Goal: Book appointment/travel/reservation

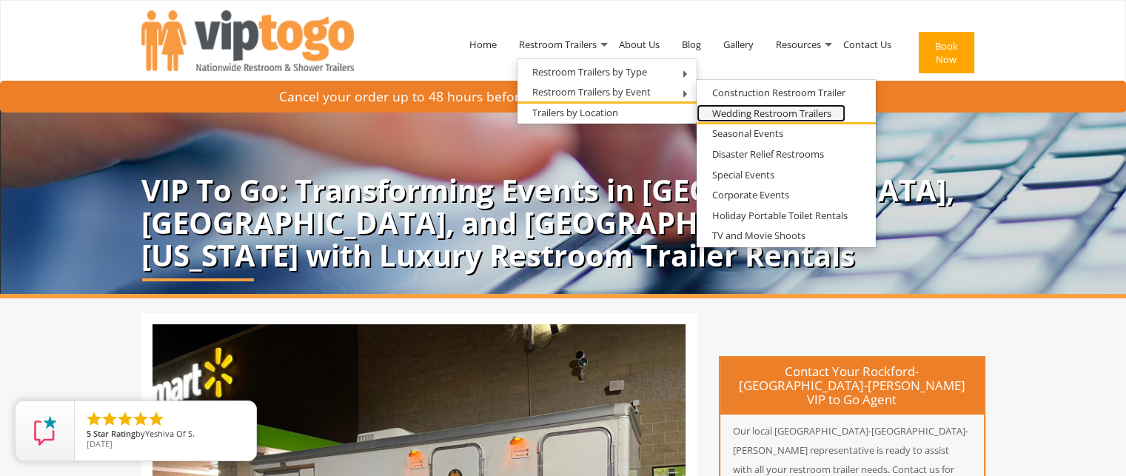
click at [732, 114] on link "Wedding Restroom Trailers" at bounding box center [771, 113] width 149 height 19
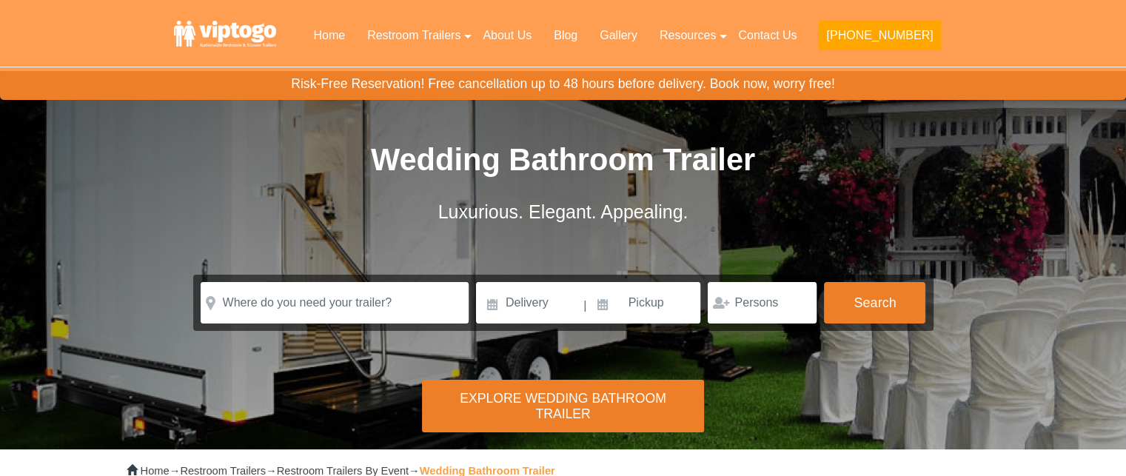
scroll to position [165, 0]
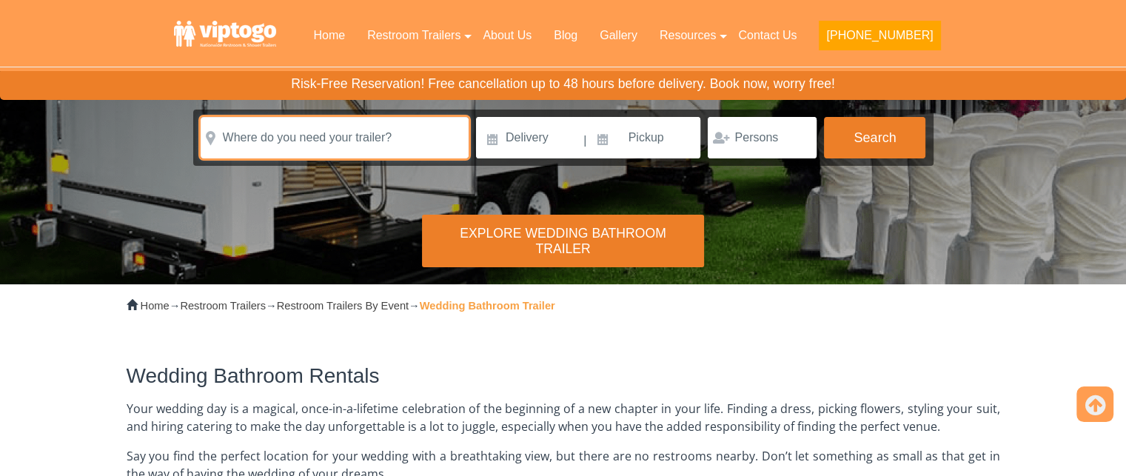
click at [288, 149] on input "text" at bounding box center [335, 137] width 268 height 41
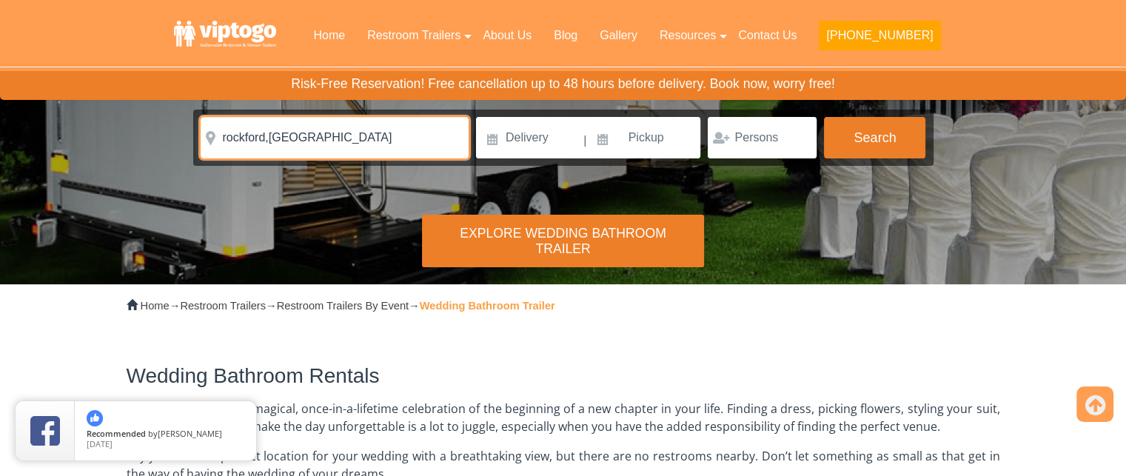
type input "rockford,il"
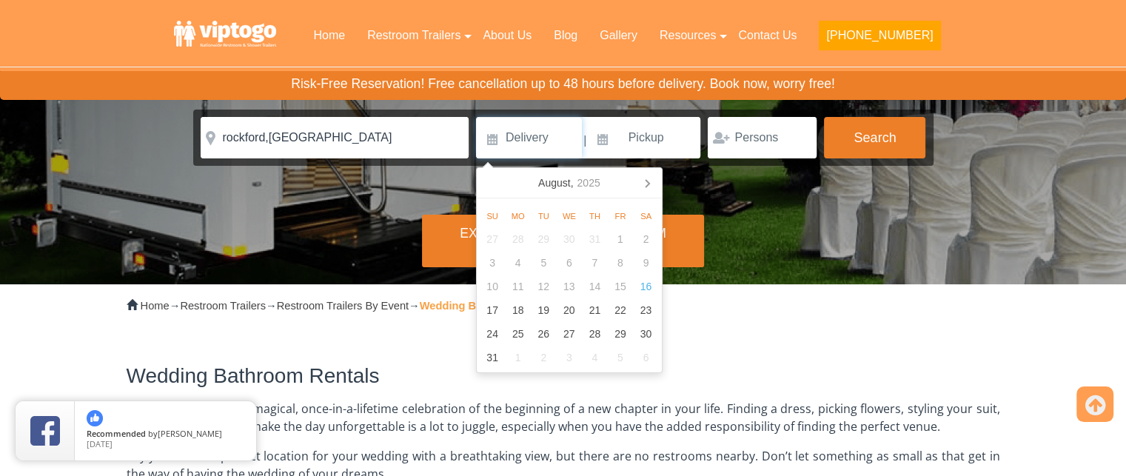
click at [511, 147] on input at bounding box center [529, 137] width 106 height 41
click at [652, 186] on icon at bounding box center [647, 183] width 24 height 24
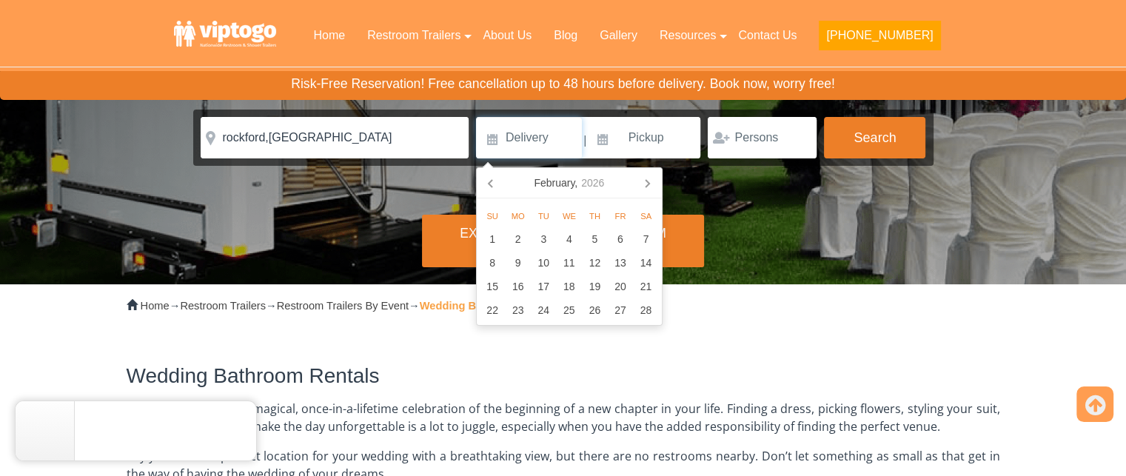
click at [652, 186] on icon at bounding box center [647, 183] width 24 height 24
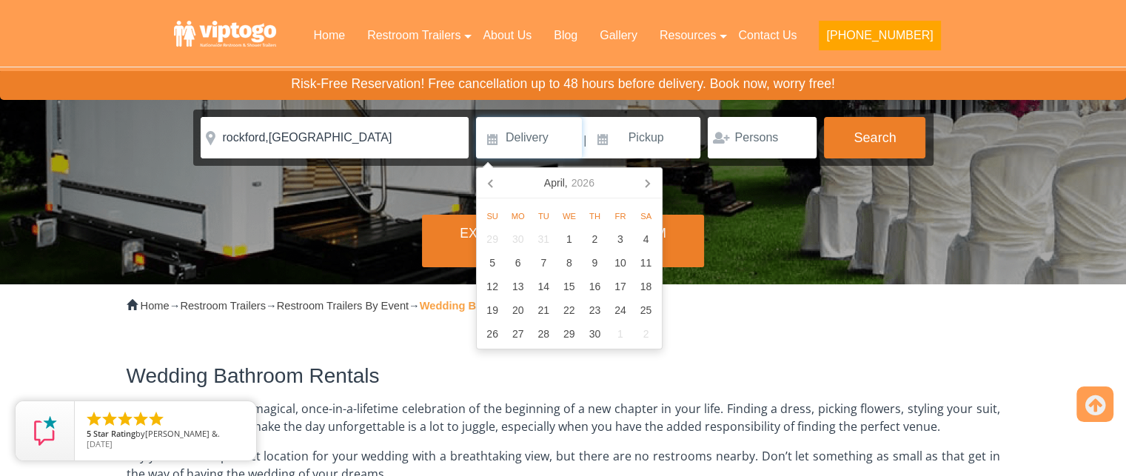
click at [652, 186] on icon at bounding box center [647, 183] width 24 height 24
click at [637, 295] on div "20" at bounding box center [646, 287] width 26 height 24
type input "06/20/2026"
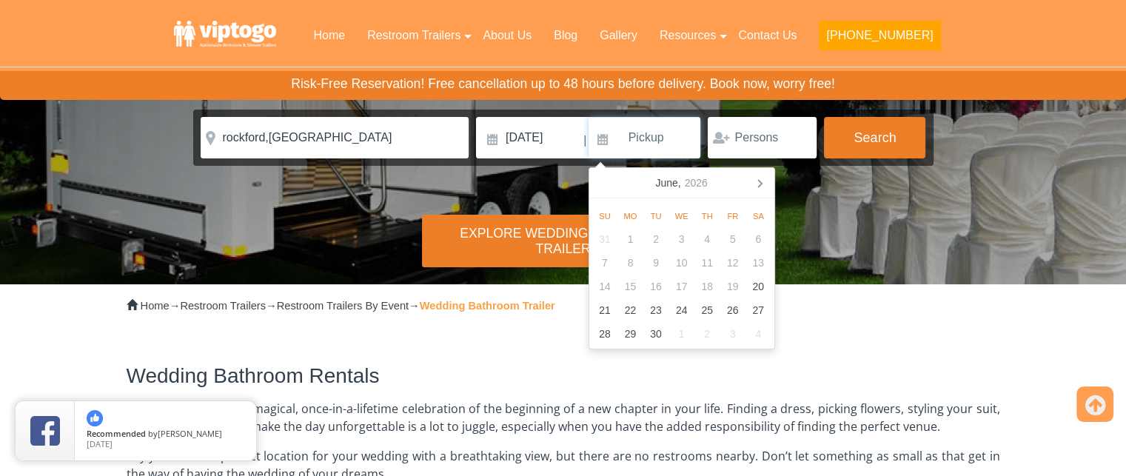
click at [635, 143] on input at bounding box center [645, 137] width 113 height 41
click at [604, 313] on div "21" at bounding box center [605, 310] width 26 height 24
type input "06/21/2026"
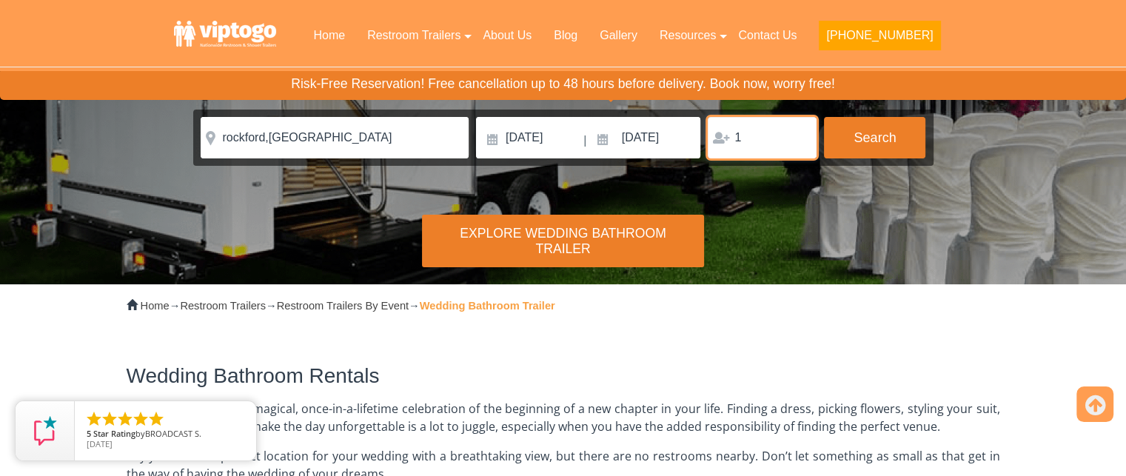
click at [796, 134] on input "1" at bounding box center [762, 137] width 109 height 41
type input "2"
click at [796, 134] on input "2" at bounding box center [762, 137] width 109 height 41
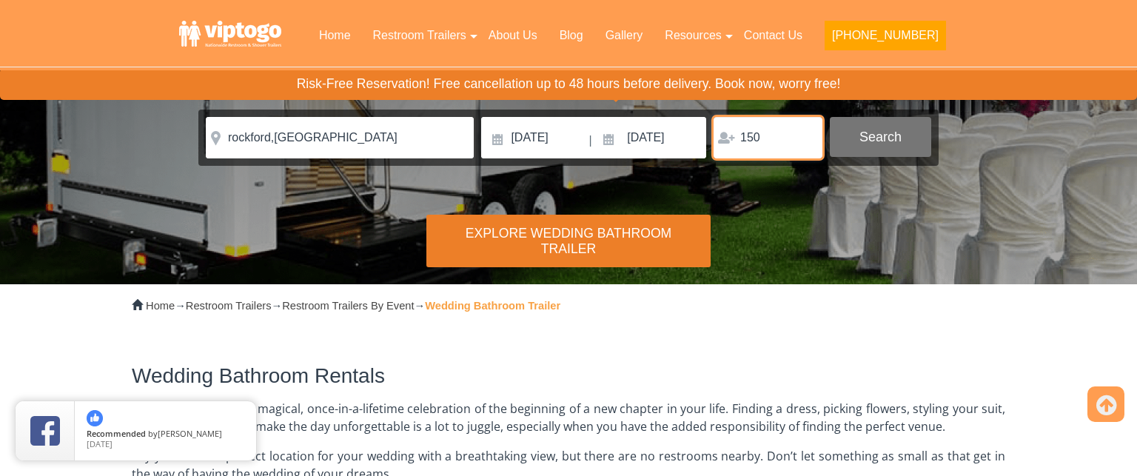
type input "150"
click at [894, 130] on body "Home Restroom Trailers Restroom Trailers by Type All Restroom Trailers ADA Rest…" at bounding box center [568, 73] width 1137 height 476
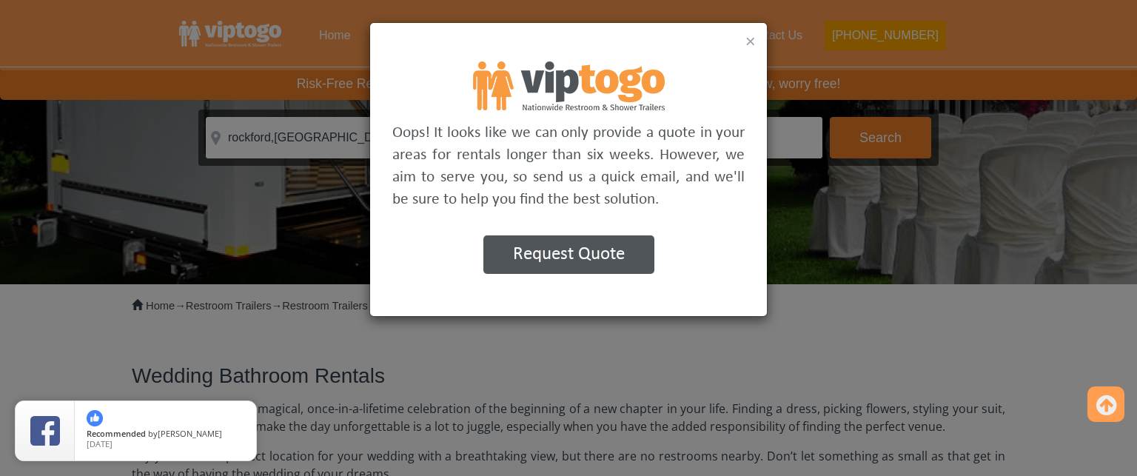
click at [752, 41] on button "×" at bounding box center [751, 42] width 10 height 18
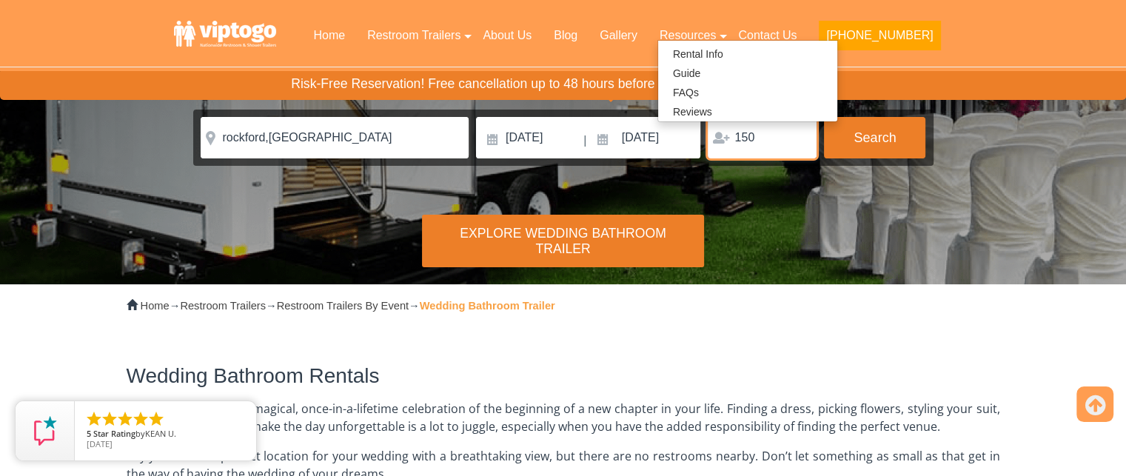
click at [765, 153] on input "150" at bounding box center [762, 137] width 109 height 41
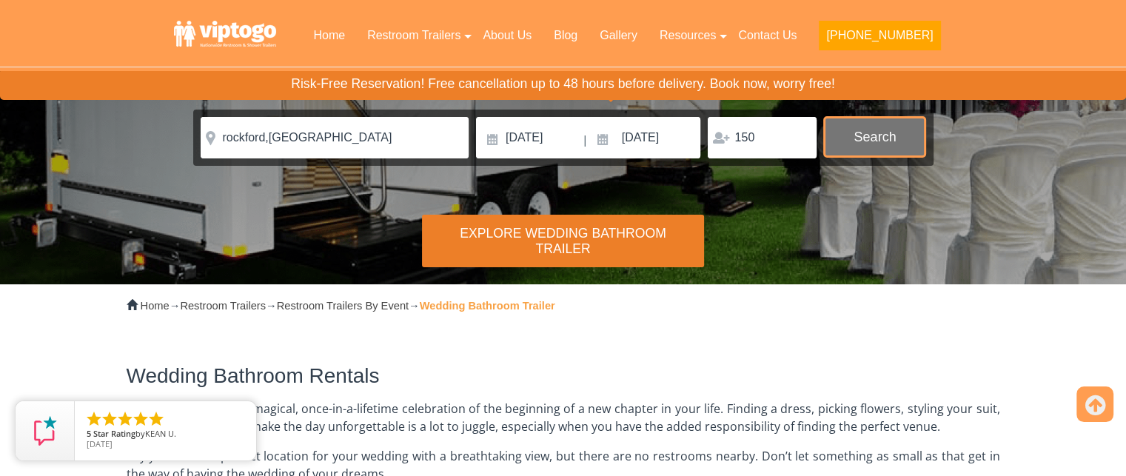
click at [861, 138] on button "Search" at bounding box center [874, 137] width 101 height 40
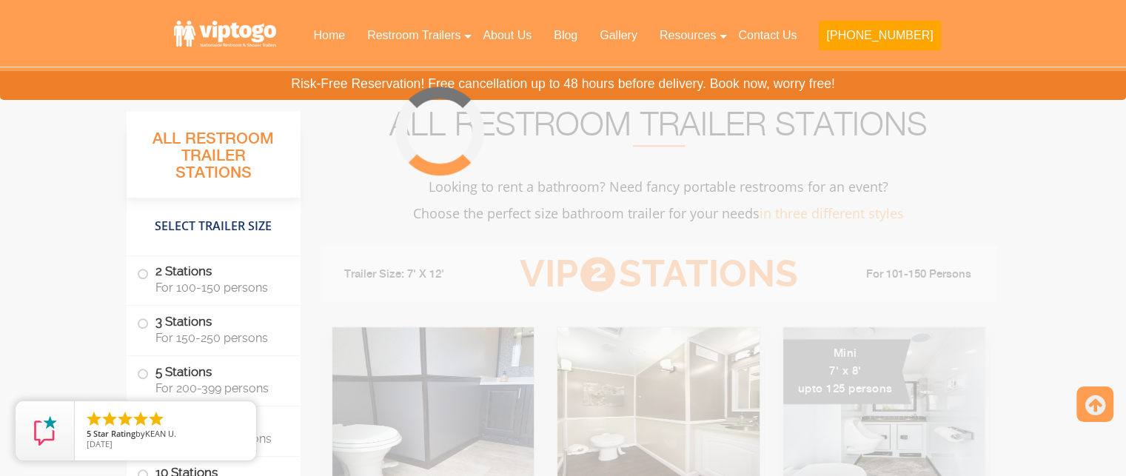
scroll to position [1329, 0]
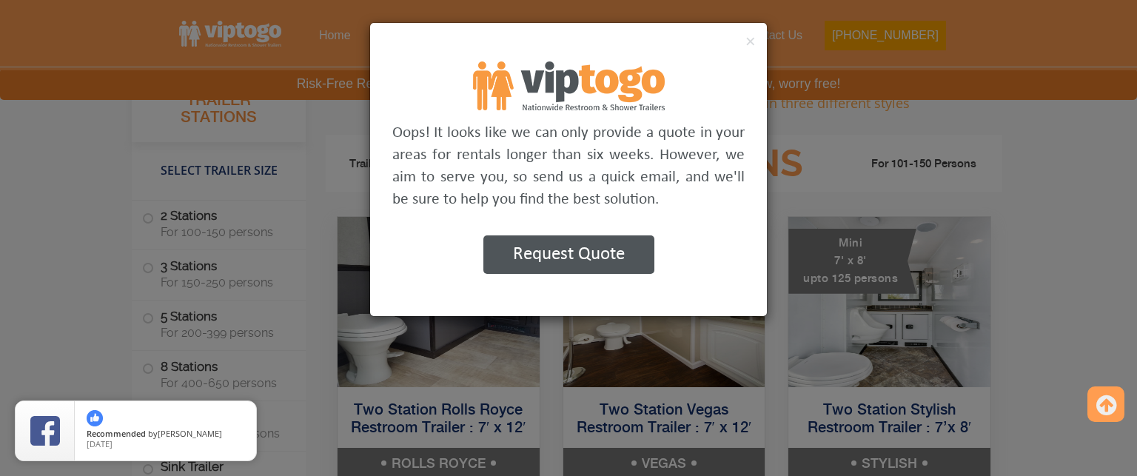
click at [722, 162] on p "Oops! It looks like we can only provide a quote in your areas for rentals longe…" at bounding box center [568, 166] width 353 height 89
click at [751, 39] on button "×" at bounding box center [751, 42] width 10 height 18
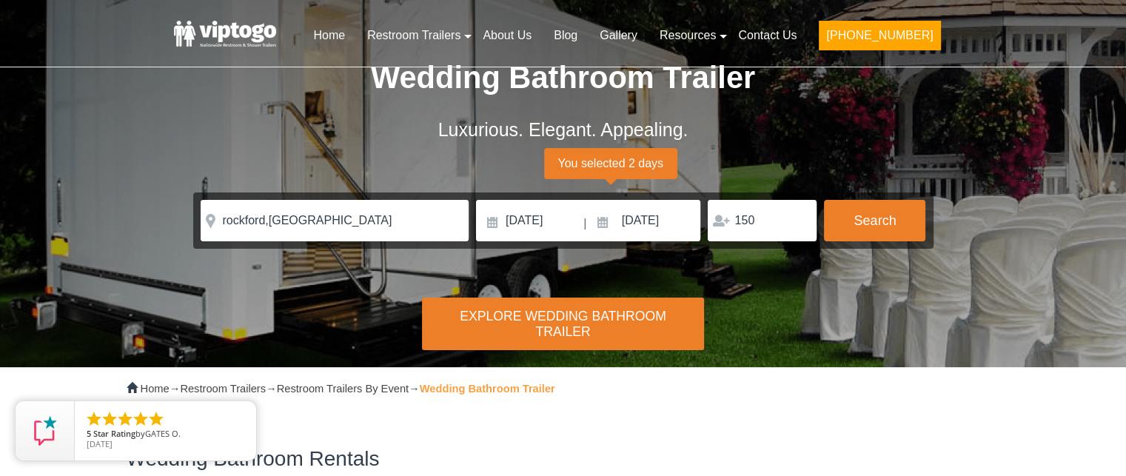
scroll to position [0, 0]
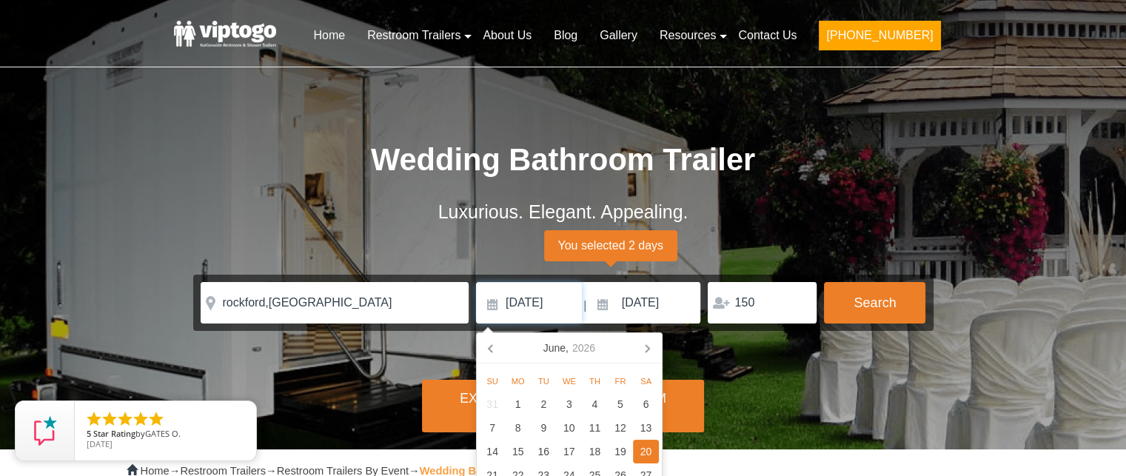
click at [550, 307] on input "06/20/2026" at bounding box center [529, 302] width 106 height 41
click at [488, 347] on icon at bounding box center [492, 348] width 24 height 24
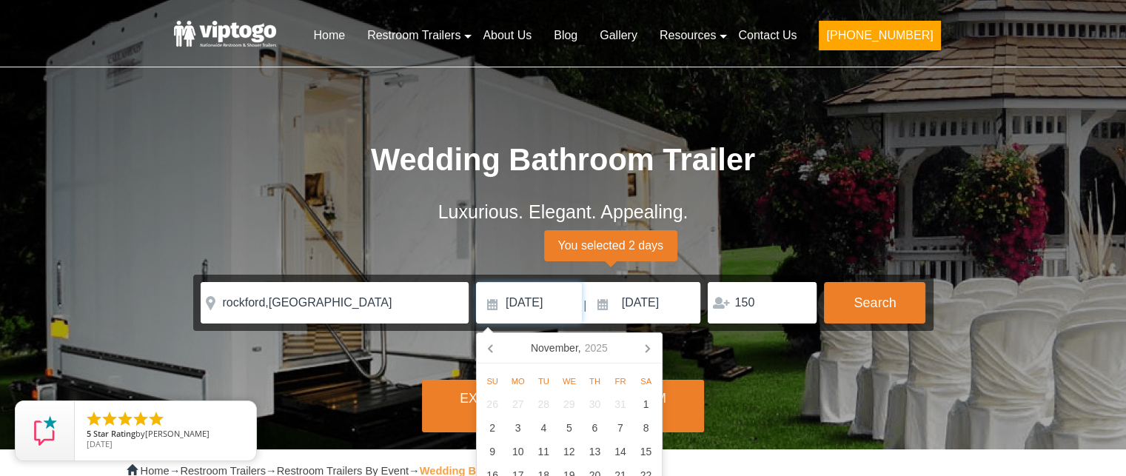
click at [488, 347] on icon at bounding box center [492, 348] width 24 height 24
click at [488, 347] on nav "September, 2025" at bounding box center [569, 348] width 185 height 30
click at [649, 343] on icon at bounding box center [647, 348] width 24 height 24
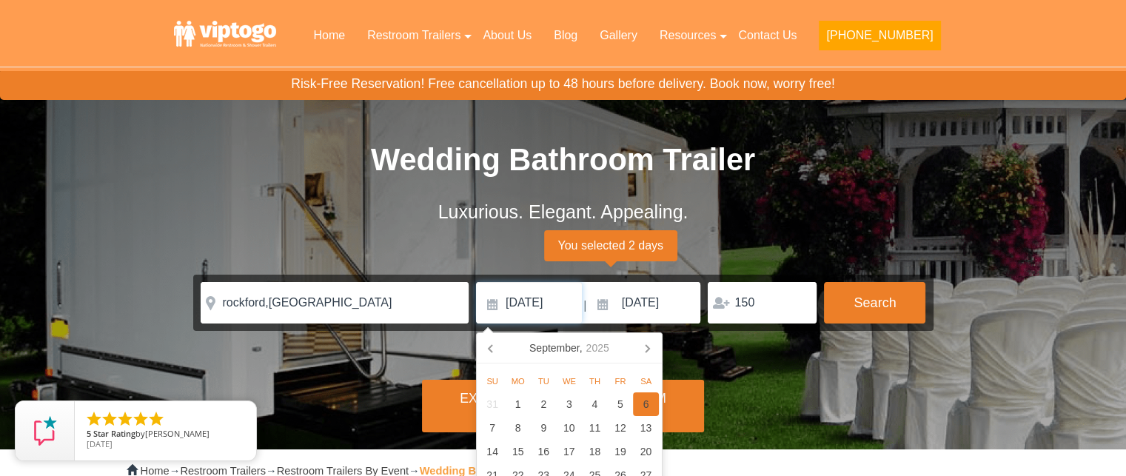
scroll to position [47, 0]
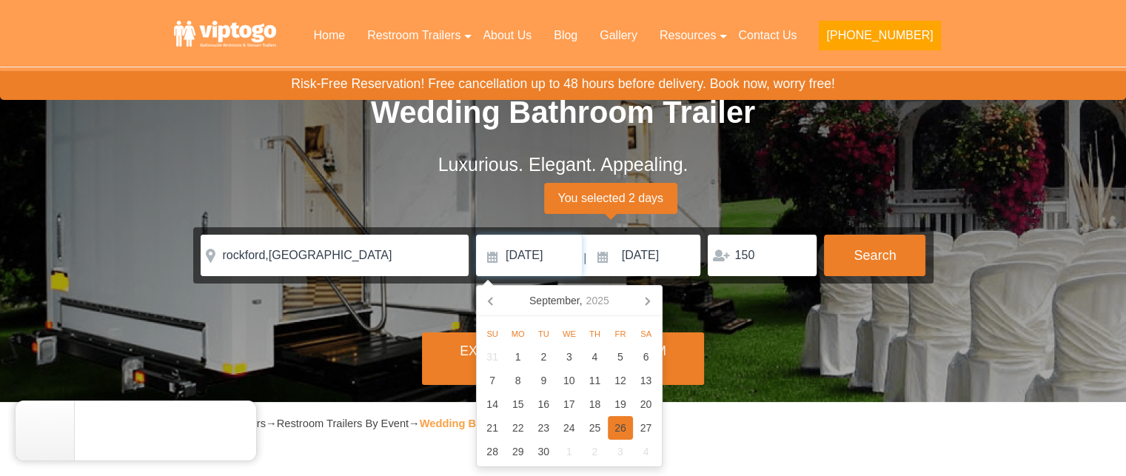
click at [623, 425] on div "26" at bounding box center [621, 428] width 26 height 24
type input "09/26/2025"
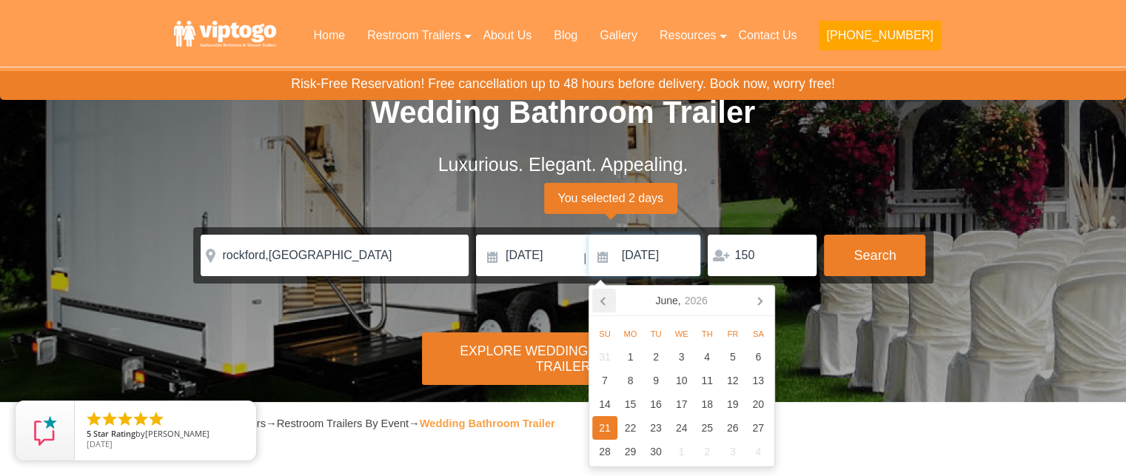
click at [603, 292] on icon at bounding box center [604, 301] width 24 height 24
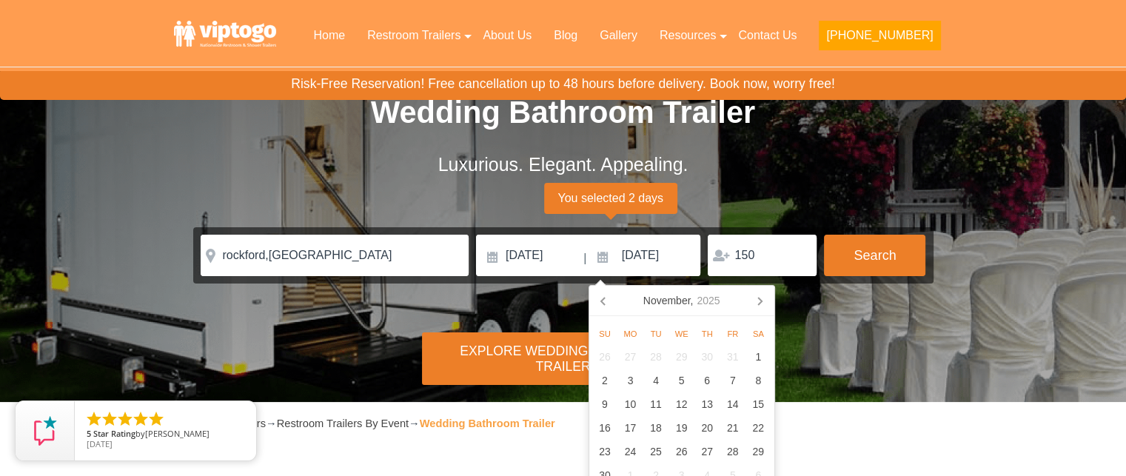
click at [603, 292] on icon at bounding box center [604, 301] width 24 height 24
click at [739, 426] on div "26" at bounding box center [733, 428] width 26 height 24
type input "09/26/2025"
click at [672, 263] on input "09/26/2025" at bounding box center [645, 255] width 113 height 41
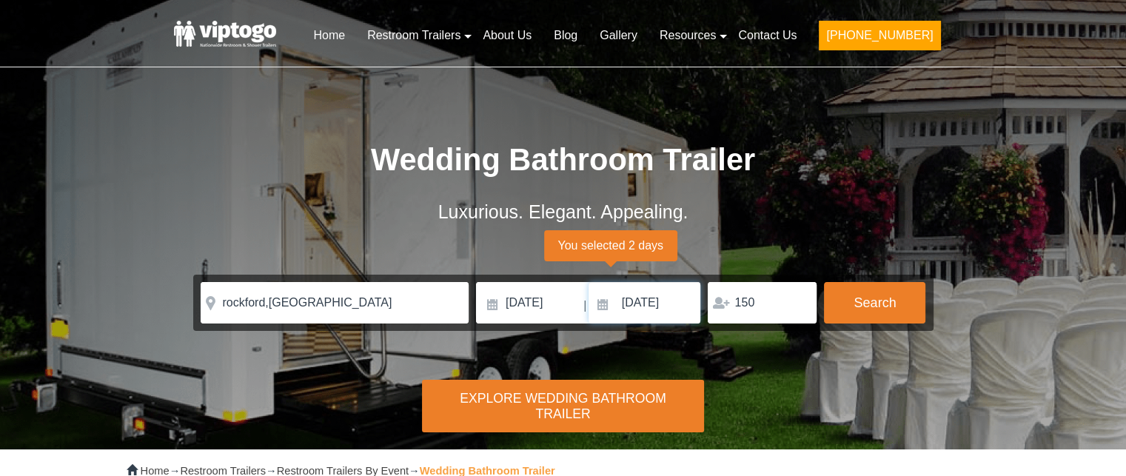
click at [663, 307] on input "06/21/2026" at bounding box center [645, 302] width 113 height 41
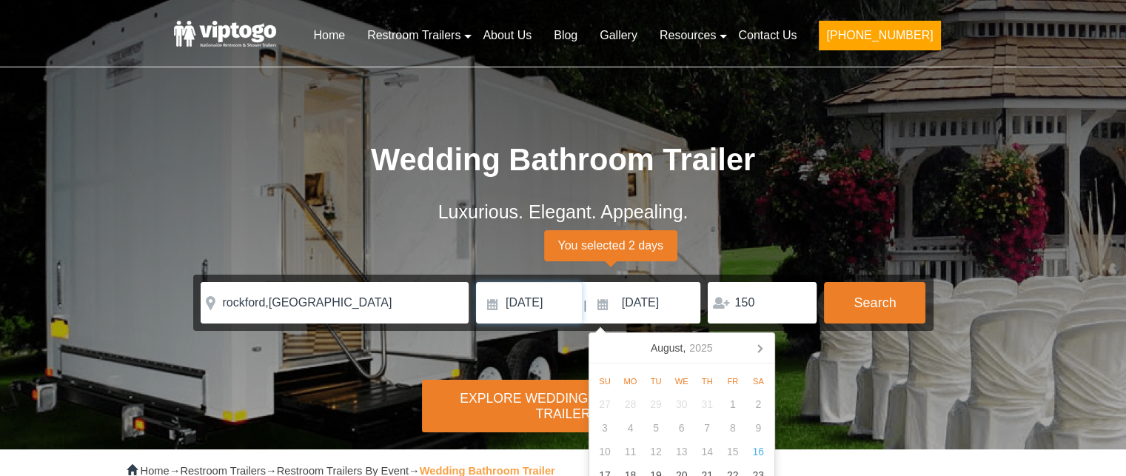
click at [533, 307] on input "06/20/2026" at bounding box center [529, 302] width 106 height 41
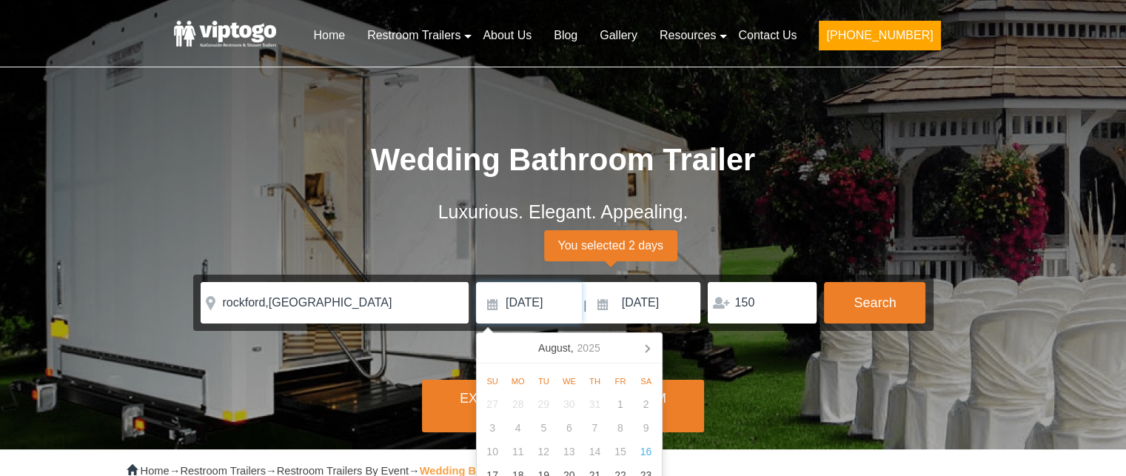
click at [533, 307] on input "06/20/2026" at bounding box center [529, 302] width 106 height 41
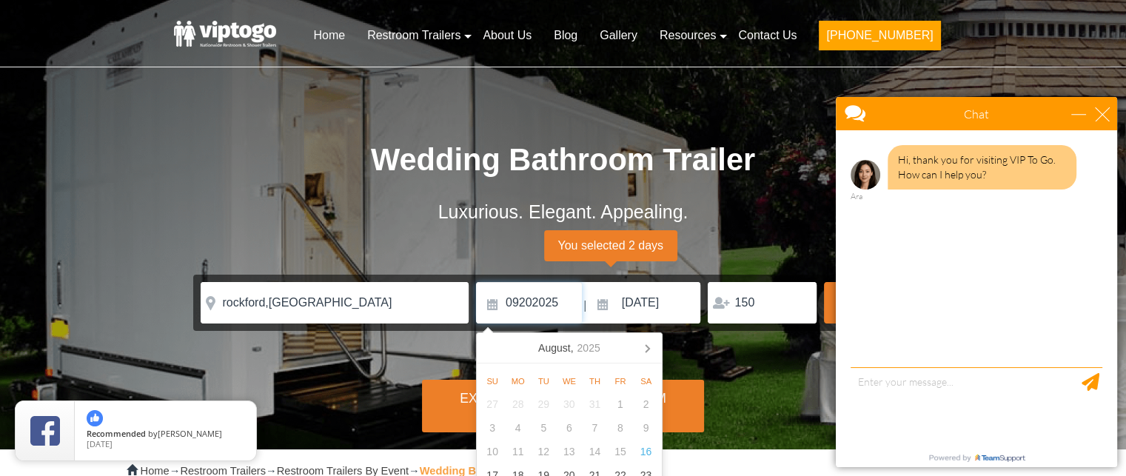
type input "09202025"
click at [651, 306] on input "06/21/2026" at bounding box center [645, 302] width 113 height 41
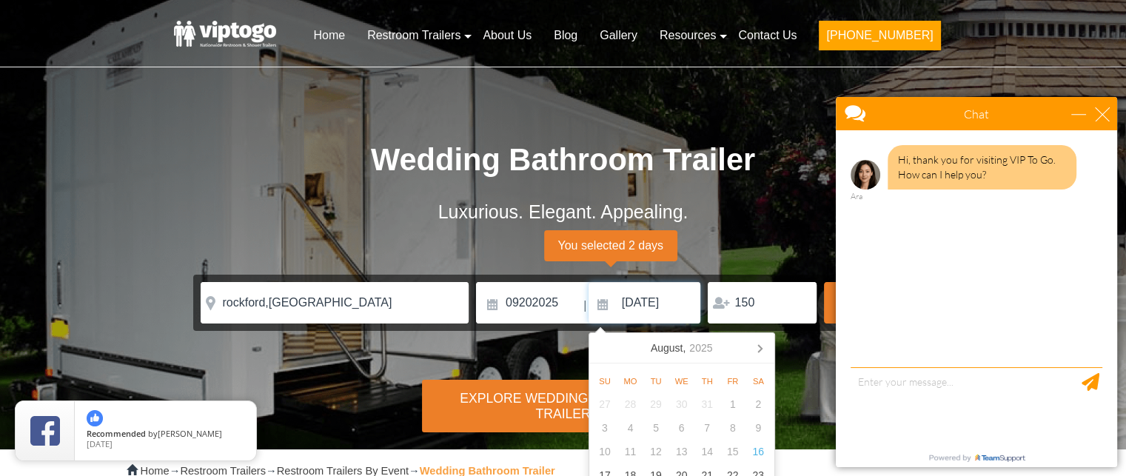
click at [651, 306] on input "06/21/2026" at bounding box center [645, 302] width 113 height 41
type input "09212025"
click button "autobtn" at bounding box center [0, 0] width 0 height 0
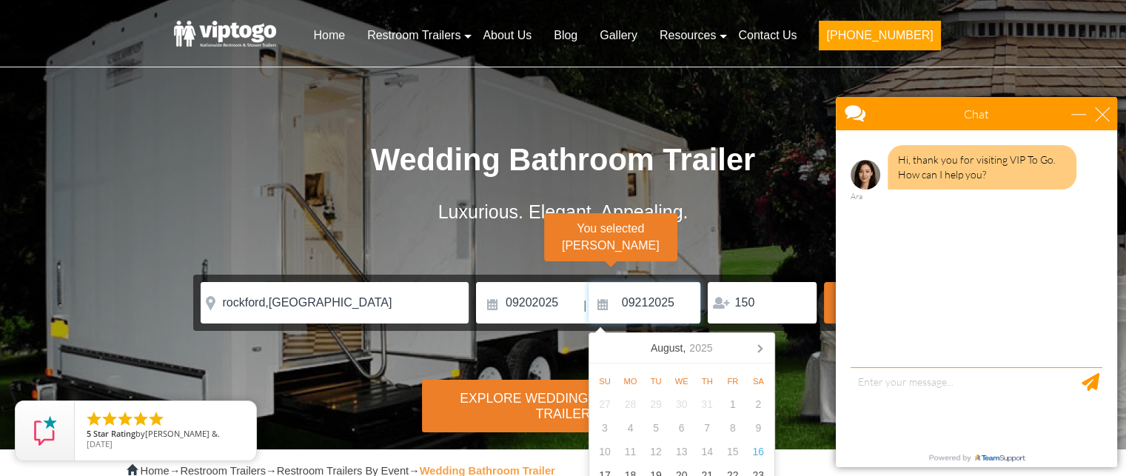
click at [646, 304] on input "09212025" at bounding box center [645, 302] width 113 height 41
click at [637, 304] on input "09212025" at bounding box center [645, 302] width 113 height 41
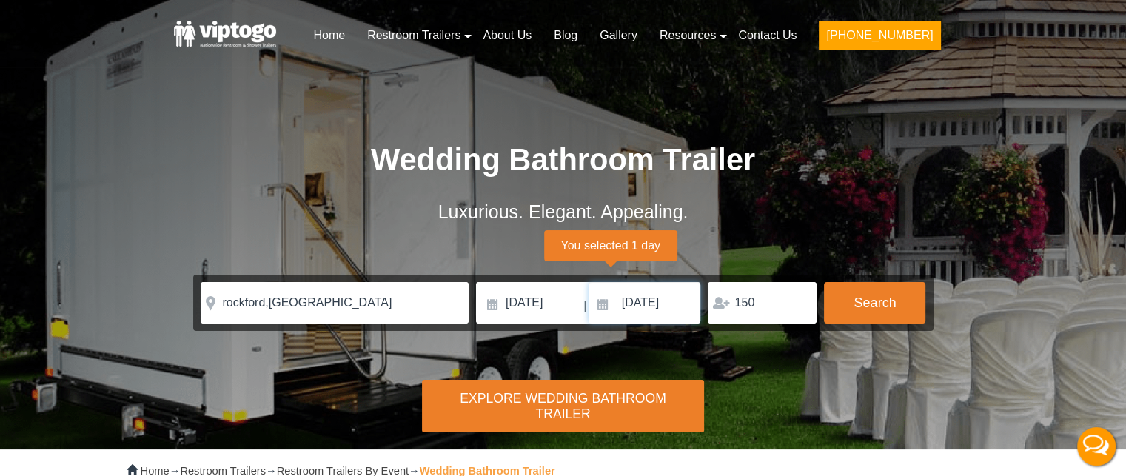
click at [653, 304] on input "09/26/2025" at bounding box center [645, 302] width 113 height 41
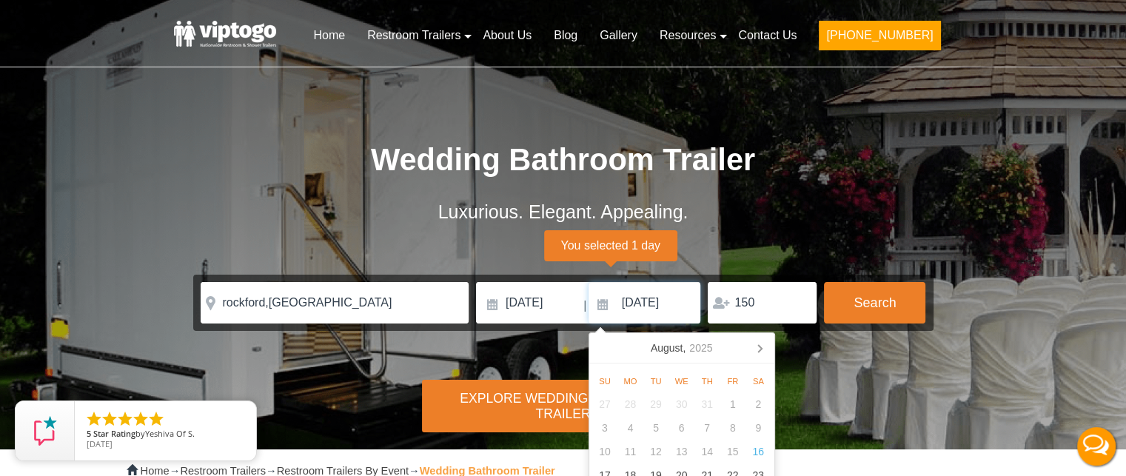
click at [642, 302] on input "09/26/2025" at bounding box center [645, 302] width 113 height 41
click at [763, 364] on div "Su Mo Tu We Th Fr Sa 27 28 29 30 31 1 2 3 4 5 6 7 8 9 10 11 12 13 14 15 16 17 1…" at bounding box center [681, 451] width 185 height 174
click at [757, 350] on icon at bounding box center [760, 348] width 24 height 24
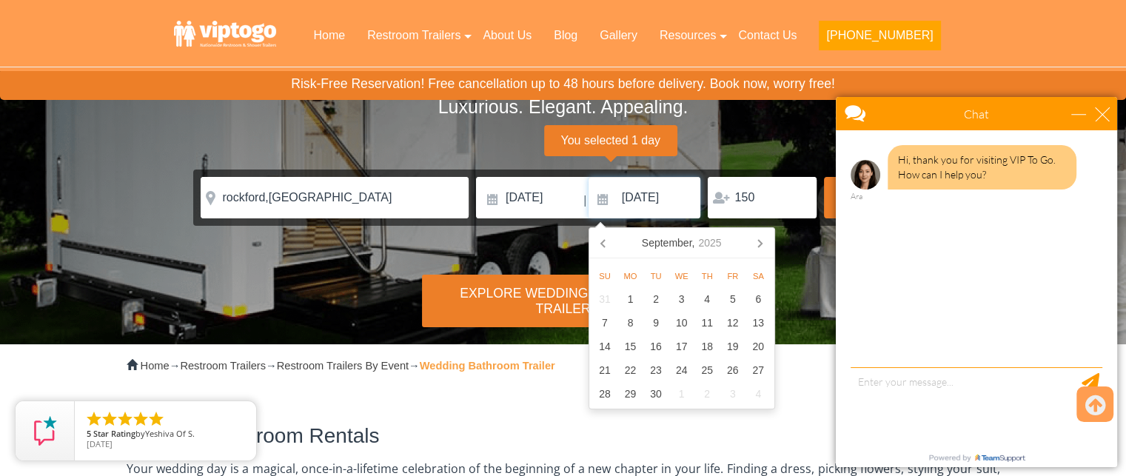
scroll to position [110, 0]
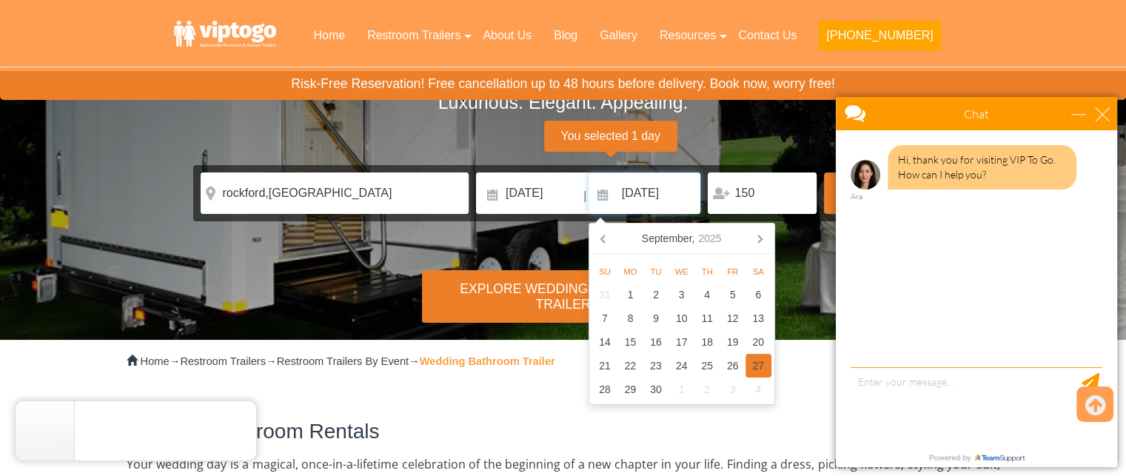
click at [764, 369] on div "27" at bounding box center [759, 366] width 26 height 24
type input "09/27/2025"
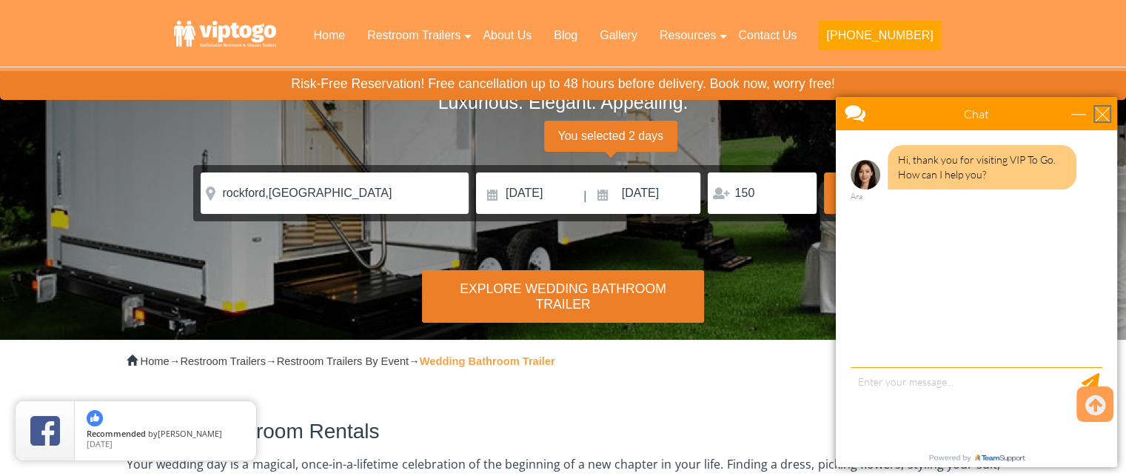
click at [1101, 113] on div "close" at bounding box center [1102, 114] width 15 height 15
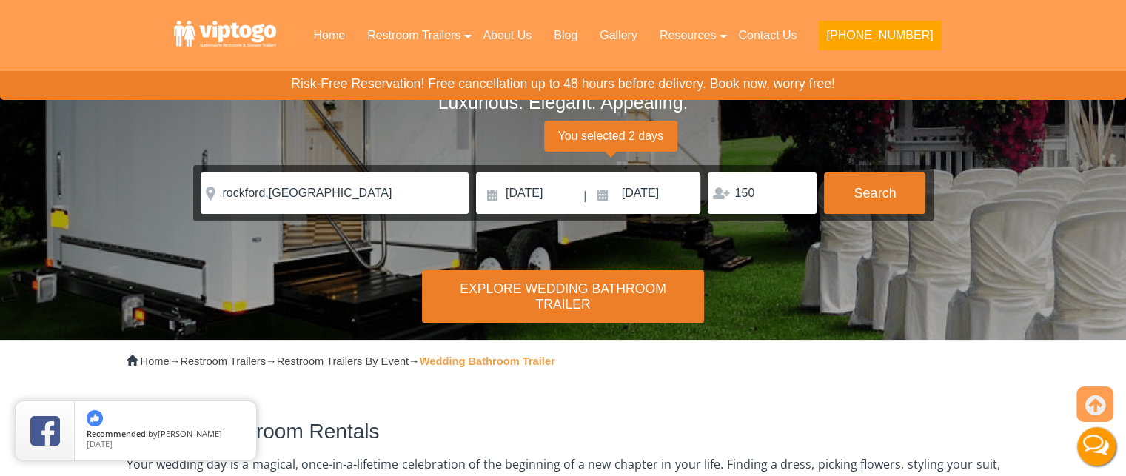
scroll to position [0, 0]
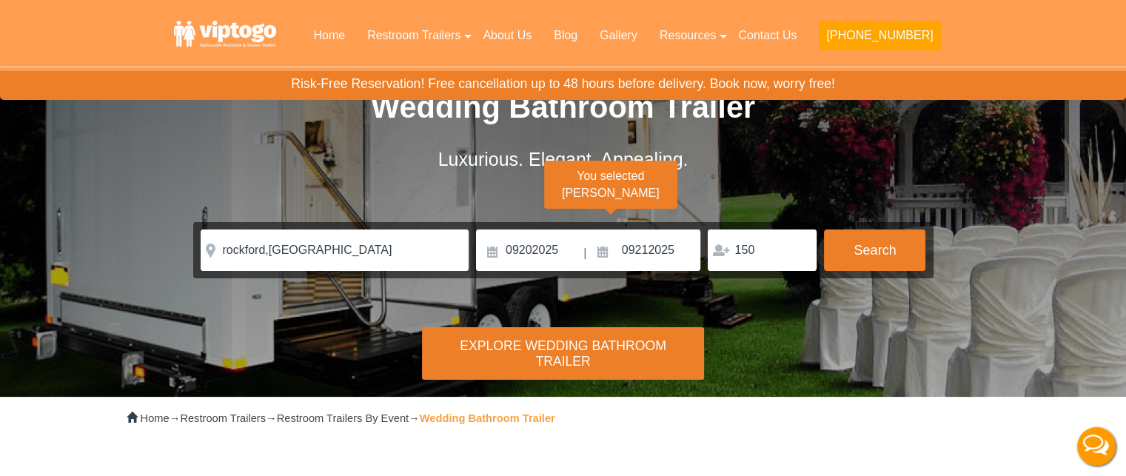
scroll to position [53, 0]
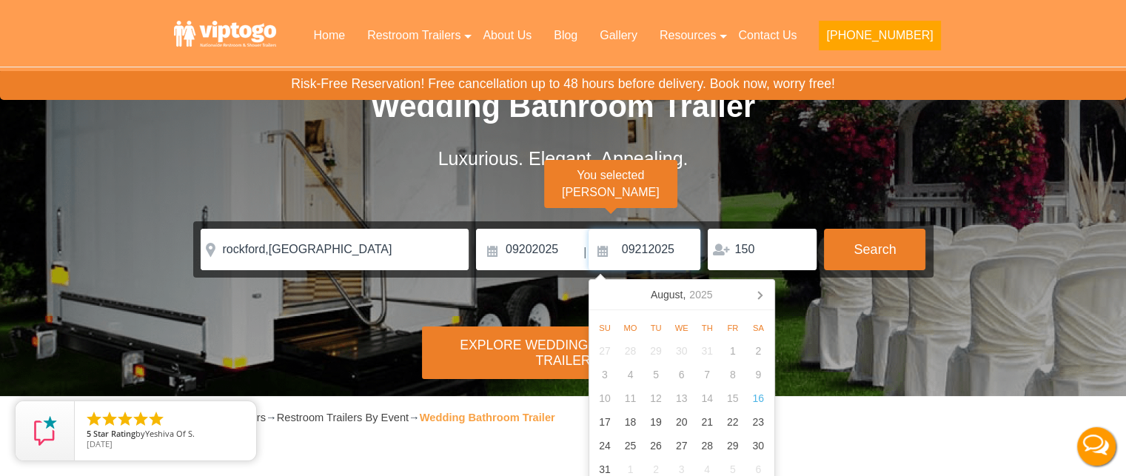
click at [649, 241] on input "09212025" at bounding box center [645, 249] width 113 height 41
click at [634, 248] on input "0921/2025" at bounding box center [645, 249] width 113 height 41
click at [634, 248] on input "[DATE]" at bounding box center [645, 249] width 113 height 41
type input "[DATE]"
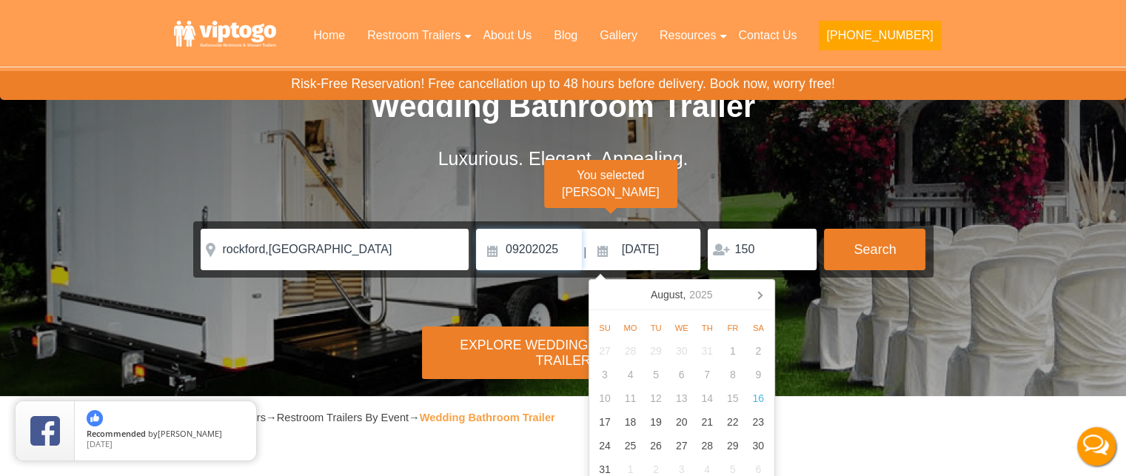
click at [564, 248] on input "09202025" at bounding box center [529, 249] width 106 height 41
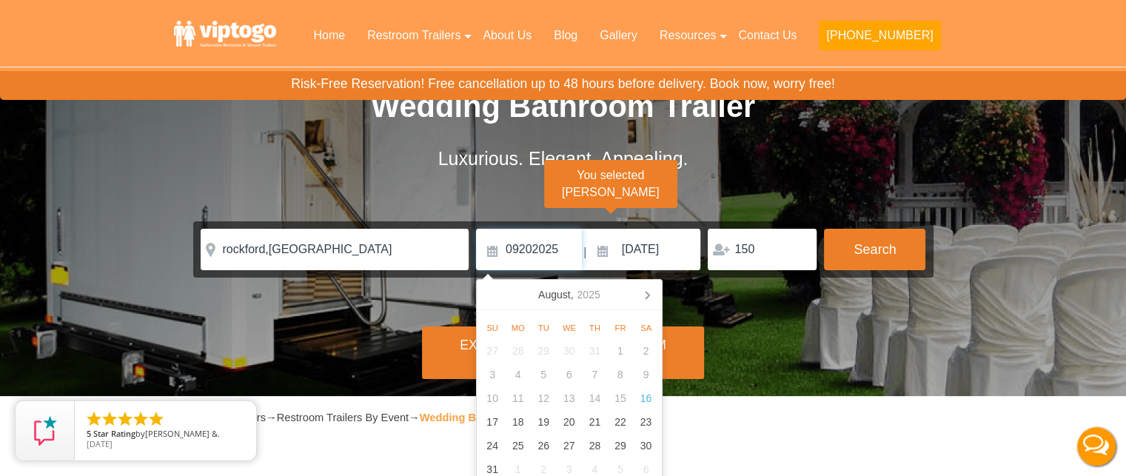
click at [544, 249] on input "09202025" at bounding box center [529, 249] width 106 height 41
click at [532, 247] on input "09202025" at bounding box center [529, 249] width 106 height 41
click at [521, 245] on input "0920/2025" at bounding box center [529, 249] width 106 height 41
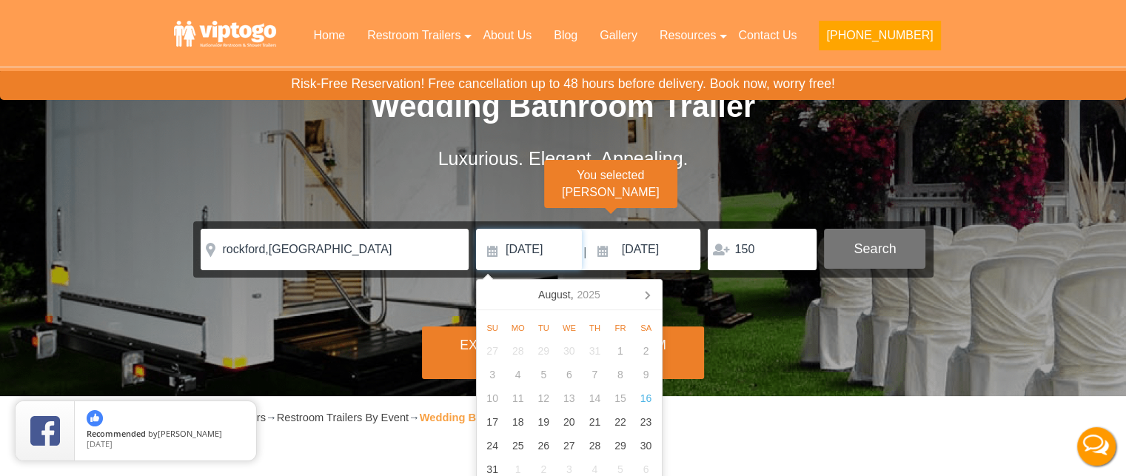
type input "[DATE]"
click at [874, 259] on button "Search" at bounding box center [874, 249] width 101 height 40
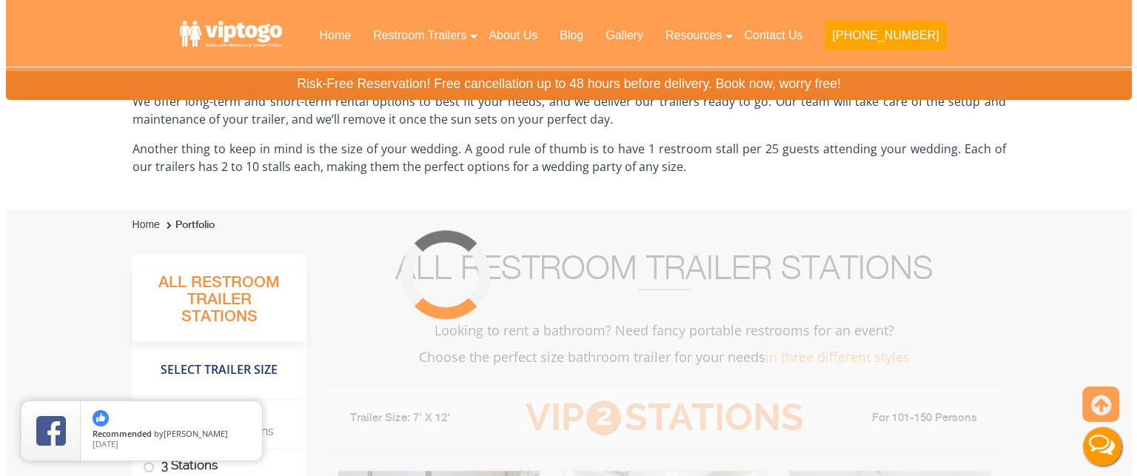
scroll to position [1329, 0]
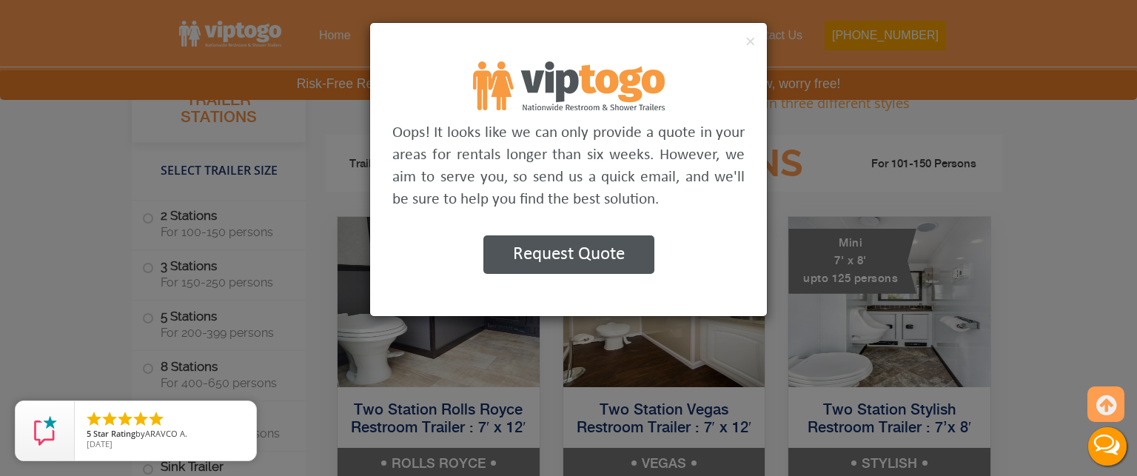
click at [723, 56] on div "×" at bounding box center [568, 42] width 397 height 39
